Goal: Information Seeking & Learning: Learn about a topic

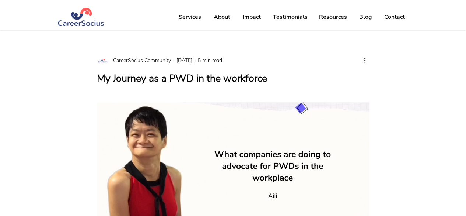
scroll to position [189, 0]
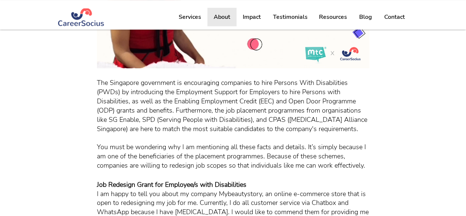
click at [212, 17] on p "About" at bounding box center [222, 17] width 24 height 18
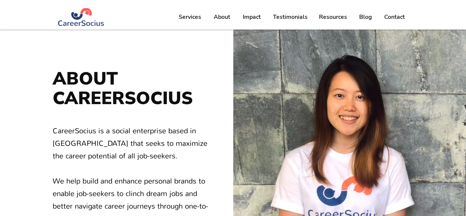
scroll to position [24, 0]
click at [161, 123] on span "CareerSocius is a social enterprise based in [GEOGRAPHIC_DATA] that seeks to ma…" at bounding box center [131, 179] width 157 height 113
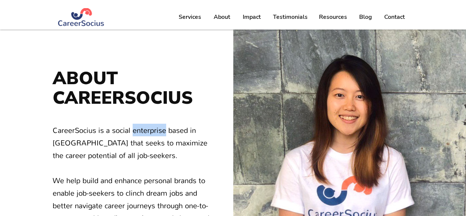
click at [161, 123] on span "CareerSocius is a social enterprise based in [GEOGRAPHIC_DATA] that seeks to ma…" at bounding box center [131, 179] width 157 height 113
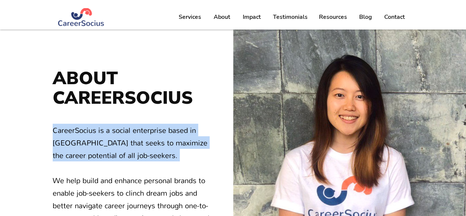
click at [161, 123] on span "CareerSocius is a social enterprise based in [GEOGRAPHIC_DATA] that seeks to ma…" at bounding box center [131, 179] width 157 height 113
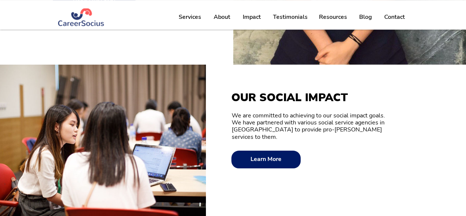
scroll to position [281, 0]
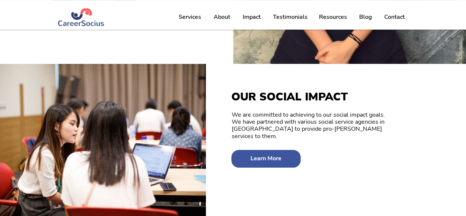
click at [254, 155] on span "Learn More" at bounding box center [266, 158] width 31 height 7
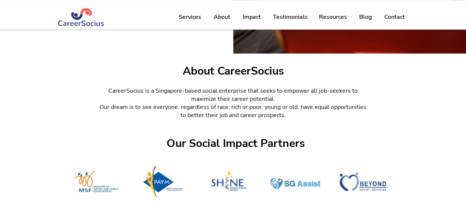
scroll to position [293, 0]
